Goal: Information Seeking & Learning: Learn about a topic

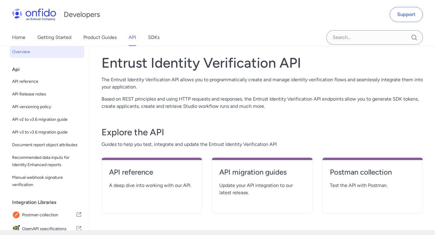
scroll to position [25, 0]
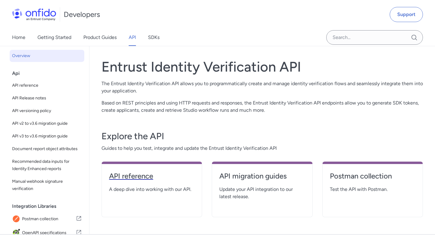
click at [138, 177] on h4 "API reference" at bounding box center [152, 176] width 86 height 10
select select "http"
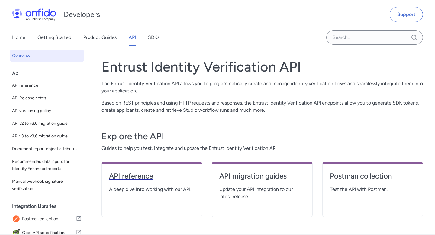
select select "http"
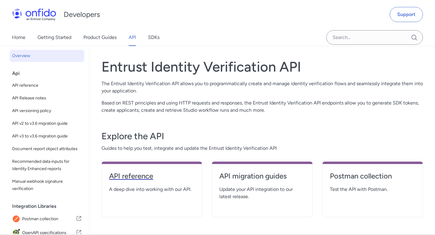
select select "http"
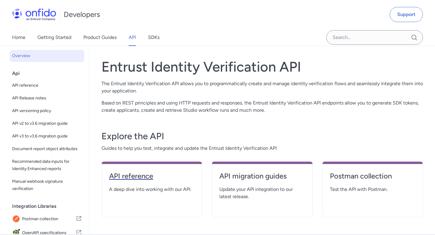
select select "http"
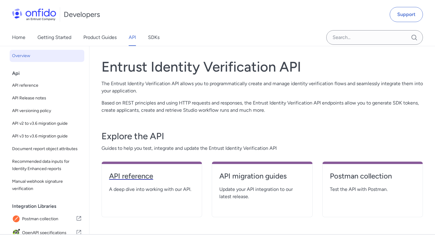
select select "http"
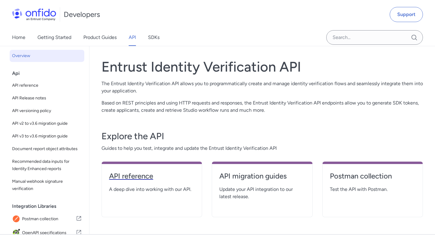
select select "http"
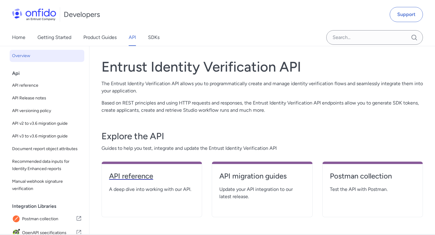
select select "http"
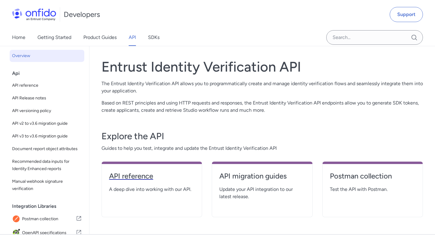
select select "http"
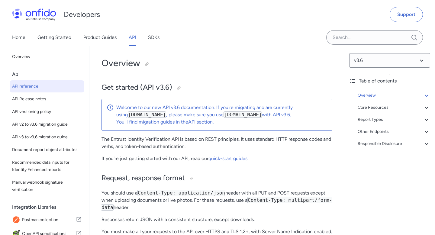
select select "3.6.0"
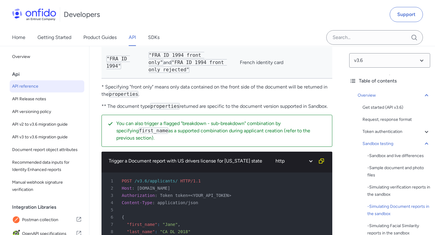
scroll to position [2396, 0]
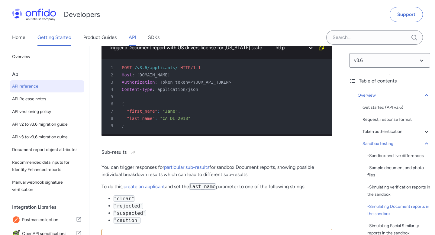
click at [49, 38] on link "Getting Started" at bounding box center [54, 37] width 34 height 17
